Goal: Check status

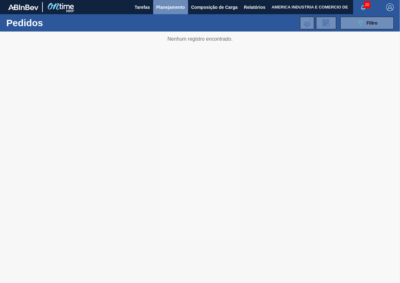
click at [171, 6] on span "Planejamento" at bounding box center [170, 7] width 29 height 8
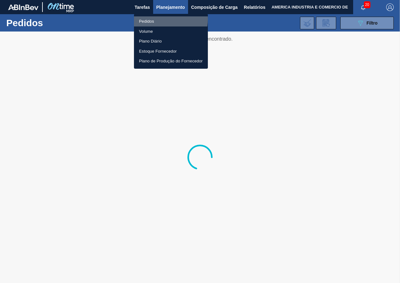
click at [160, 19] on li "Pedidos" at bounding box center [171, 21] width 74 height 10
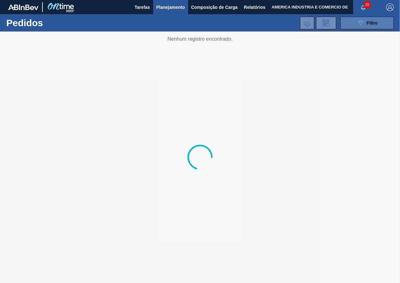
click at [350, 28] on button "089F7B8B-B2A5-4AFE-B5C0-19BA573D28AC Filtro" at bounding box center [368, 23] width 54 height 13
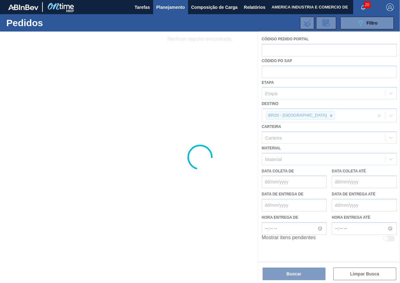
click at [307, 115] on div at bounding box center [200, 156] width 400 height 251
click at [184, 66] on div at bounding box center [200, 156] width 400 height 251
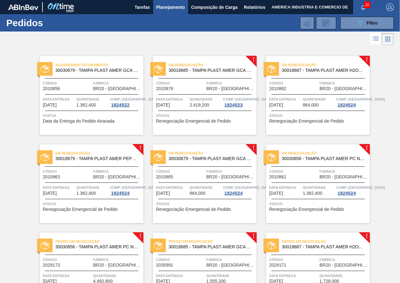
click at [321, 109] on div "Em renegociação 30018687 - TAMPA PLAST AMER H2OH LIMAO S/LINER Código 2010862 F…" at bounding box center [318, 95] width 104 height 79
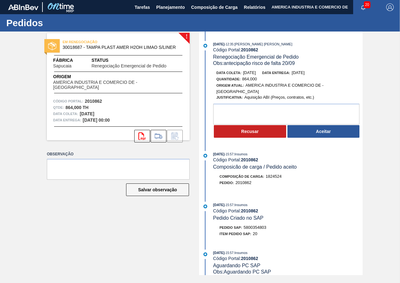
click at [165, 207] on div "Observação Salvar observação" at bounding box center [118, 179] width 143 height 58
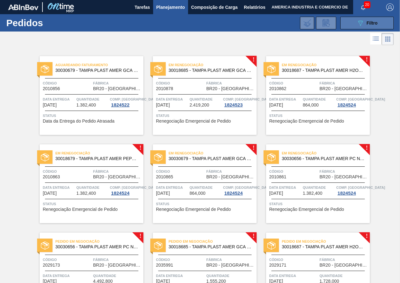
click at [367, 22] on span "Filtro" at bounding box center [372, 22] width 11 height 5
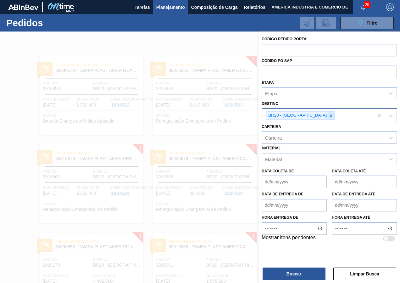
click at [329, 114] on icon at bounding box center [331, 115] width 4 height 4
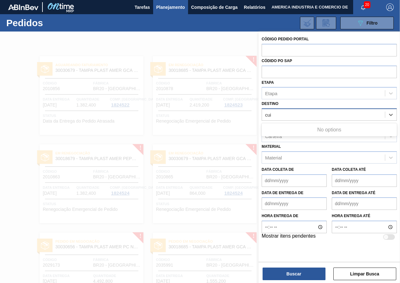
type input "cu"
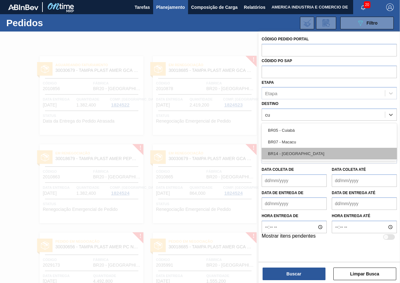
click at [300, 152] on div "BR14 - [GEOGRAPHIC_DATA]" at bounding box center [329, 154] width 135 height 12
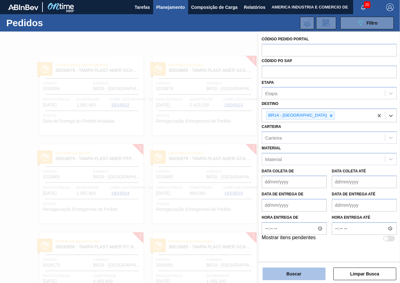
click at [288, 275] on button "Buscar" at bounding box center [294, 273] width 63 height 13
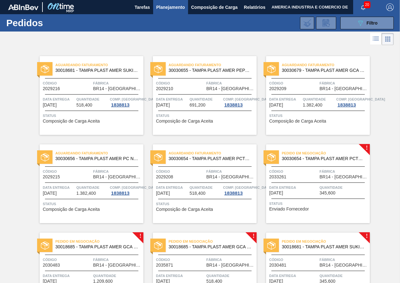
click at [103, 199] on div "Aguardando Faturamento 30030656 - TAMPA PLAST AMER PC NIV24 Código 2029215 Fábr…" at bounding box center [92, 183] width 104 height 79
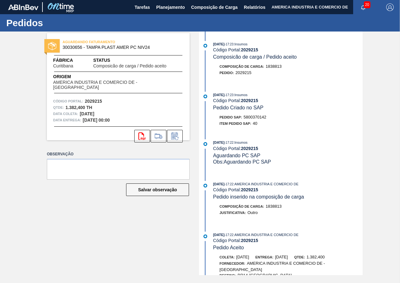
click at [177, 235] on div "AGUARDANDO FATURAMENTO 30030656 - TAMPA PLAST AMER PC NIV24 Fábrica [GEOGRAPHIC…" at bounding box center [113, 152] width 152 height 243
click at [175, 243] on div "AGUARDANDO FATURAMENTO 30030656 - TAMPA PLAST AMER PC NIV24 Fábrica [GEOGRAPHIC…" at bounding box center [113, 152] width 152 height 243
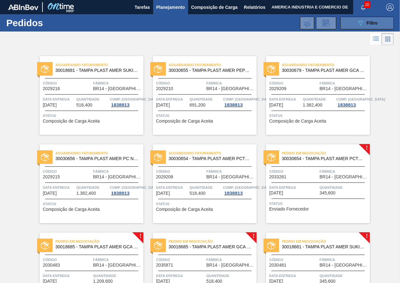
click at [365, 22] on div "089F7B8B-B2A5-4AFE-B5C0-19BA573D28AC Filtro" at bounding box center [367, 23] width 21 height 8
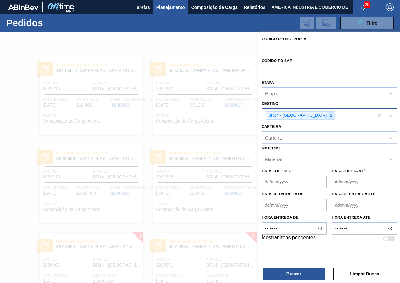
click at [329, 114] on icon at bounding box center [331, 115] width 4 height 4
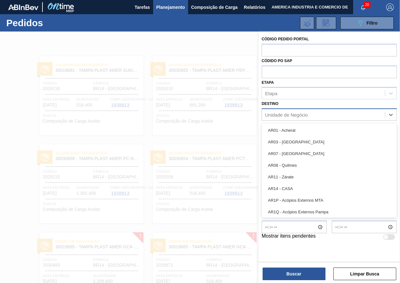
click at [307, 114] on div "Unidade de Negócio" at bounding box center [286, 114] width 43 height 5
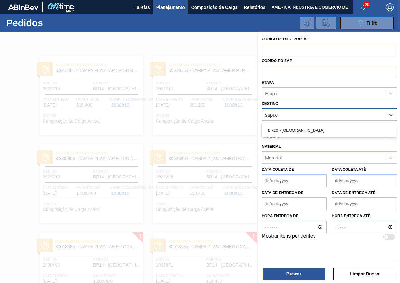
type input "sapuca"
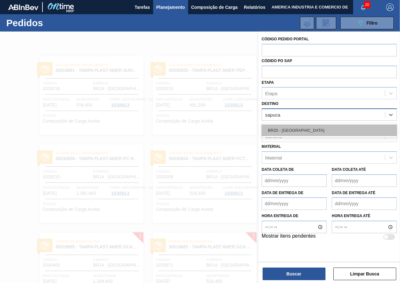
click at [305, 126] on div "BR20 - [GEOGRAPHIC_DATA]" at bounding box center [329, 130] width 135 height 12
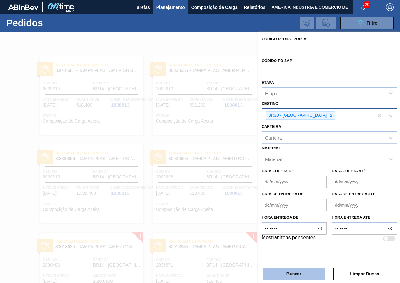
click at [304, 276] on button "Buscar" at bounding box center [294, 273] width 63 height 13
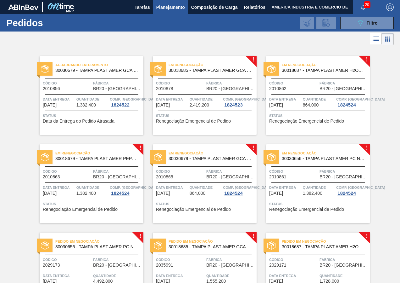
click at [313, 124] on div "Em renegociação 30018687 - TAMPA PLAST AMER H2OH LIMAO S/LINER Código 2010862 F…" at bounding box center [318, 95] width 104 height 79
